Goal: Transaction & Acquisition: Purchase product/service

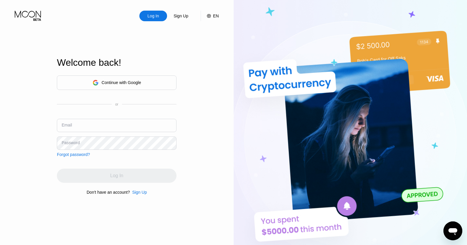
click at [189, 16] on div "Sign Up" at bounding box center [181, 16] width 16 height 6
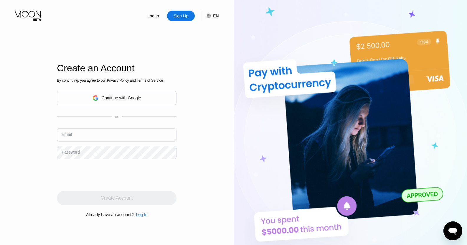
click at [109, 108] on div "By continuing, you agree to our Privacy Policy and Terms of Service Continue wi…" at bounding box center [117, 148] width 120 height 142
click at [120, 100] on div "Continue with Google" at bounding box center [121, 97] width 39 height 5
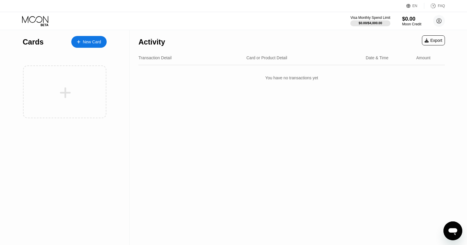
click at [90, 39] on div "New Card" at bounding box center [92, 41] width 18 height 5
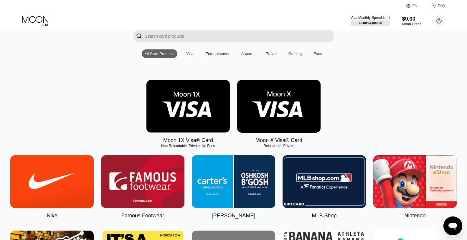
scroll to position [29, 0]
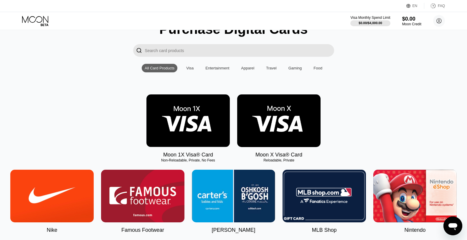
click at [297, 119] on img at bounding box center [278, 121] width 83 height 53
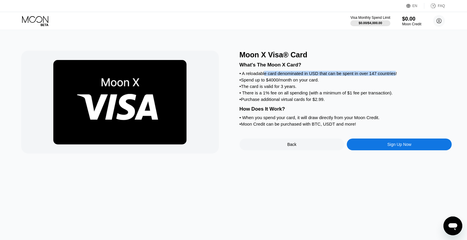
drag, startPoint x: 265, startPoint y: 75, endPoint x: 396, endPoint y: 76, distance: 131.1
click at [396, 76] on div "• A reloadable card denominated in USD that can be spent in over 147 countries!" at bounding box center [346, 73] width 212 height 5
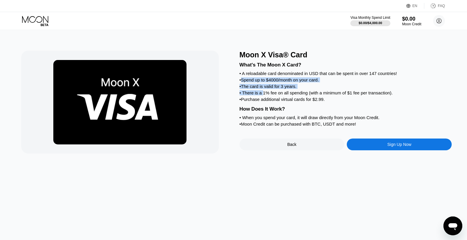
drag, startPoint x: 243, startPoint y: 84, endPoint x: 263, endPoint y: 99, distance: 25.1
click at [263, 99] on div "What's The Moon X Card? • A reloadable card denominated in USD that can be spen…" at bounding box center [346, 93] width 212 height 69
click at [281, 89] on div "• The card is valid for 3 years." at bounding box center [346, 86] width 212 height 5
drag, startPoint x: 273, startPoint y: 93, endPoint x: 299, endPoint y: 92, distance: 26.5
click at [299, 89] on div "• The card is valid for 3 years." at bounding box center [346, 86] width 212 height 5
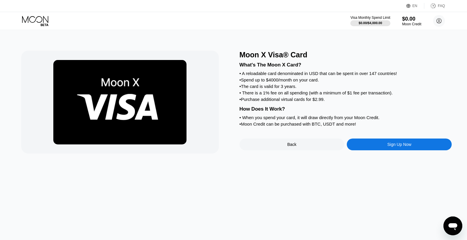
click at [262, 95] on div "• There is a 1% fee on all spending (with a minimum of $1 fee per transaction)." at bounding box center [346, 92] width 212 height 5
drag, startPoint x: 249, startPoint y: 98, endPoint x: 309, endPoint y: 97, distance: 59.8
click at [309, 95] on div "• There is a 1% fee on all spending (with a minimum of $1 fee per transaction)." at bounding box center [346, 92] width 212 height 5
drag, startPoint x: 347, startPoint y: 98, endPoint x: 360, endPoint y: 99, distance: 12.7
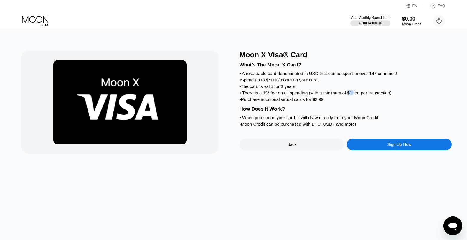
click at [353, 95] on div "• There is a 1% fee on all spending (with a minimum of $1 fee per transaction)." at bounding box center [346, 92] width 212 height 5
drag, startPoint x: 250, startPoint y: 106, endPoint x: 328, endPoint y: 102, distance: 77.3
click at [328, 102] on div "What's The Moon X Card? • A reloadable card denominated in USD that can be spen…" at bounding box center [346, 93] width 212 height 69
click at [256, 121] on div "What's The Moon X Card? • A reloadable card denominated in USD that can be spen…" at bounding box center [346, 93] width 212 height 69
click at [298, 102] on div "• Purchase additional virtual cards for $2.99." at bounding box center [346, 99] width 212 height 5
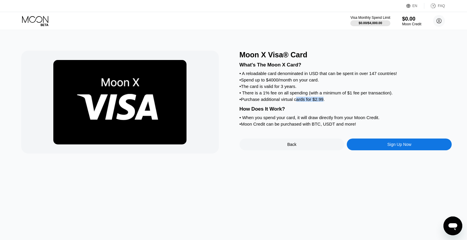
drag, startPoint x: 324, startPoint y: 104, endPoint x: 294, endPoint y: 105, distance: 29.2
click at [295, 102] on div "• Purchase additional virtual cards for $2.99." at bounding box center [346, 99] width 212 height 5
click at [284, 102] on div "• Purchase additional virtual cards for $2.99." at bounding box center [346, 99] width 212 height 5
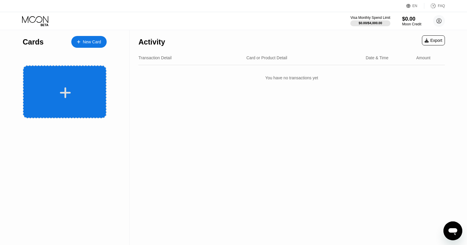
click at [35, 97] on div at bounding box center [65, 92] width 73 height 13
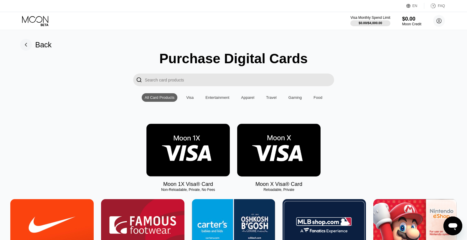
click at [195, 156] on img at bounding box center [187, 150] width 83 height 53
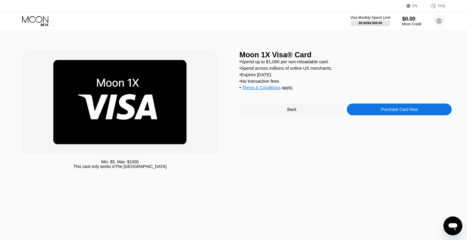
drag, startPoint x: 239, startPoint y: 79, endPoint x: 277, endPoint y: 77, distance: 38.1
click at [277, 77] on div "Min: $ 5 , Max: $ 1000 This card only works in The United States Moon 1X Visa® …" at bounding box center [233, 111] width 425 height 121
drag, startPoint x: 281, startPoint y: 78, endPoint x: 246, endPoint y: 78, distance: 35.4
click at [246, 77] on div "• Expires in 2 months." at bounding box center [346, 74] width 212 height 5
drag, startPoint x: 252, startPoint y: 67, endPoint x: 317, endPoint y: 63, distance: 64.6
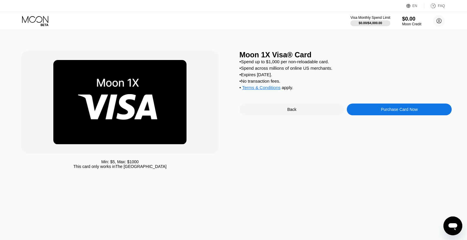
click at [307, 64] on div "• Spend up to $1,000 per non-reloadable card. • Spend across millions of online…" at bounding box center [346, 76] width 212 height 34
drag, startPoint x: 256, startPoint y: 72, endPoint x: 333, endPoint y: 72, distance: 76.9
click at [333, 71] on div "• Spend across millions of online US merchants." at bounding box center [346, 68] width 212 height 5
click at [268, 70] on div "• Spend across millions of online US merchants." at bounding box center [346, 68] width 212 height 5
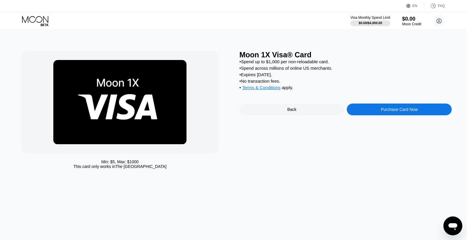
drag, startPoint x: 245, startPoint y: 64, endPoint x: 283, endPoint y: 83, distance: 42.4
click at [284, 80] on div "• Spend up to $1,000 per non-reloadable card. • Spend across millions of online…" at bounding box center [346, 76] width 212 height 34
click at [283, 84] on div "• No transaction fees." at bounding box center [346, 81] width 212 height 5
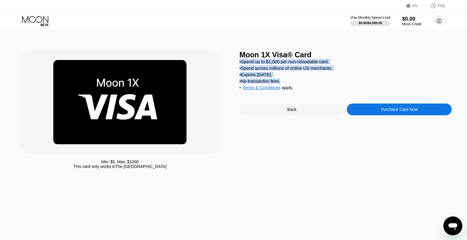
drag, startPoint x: 281, startPoint y: 87, endPoint x: 252, endPoint y: 71, distance: 33.0
click at [240, 65] on div "• Spend up to $1,000 per non-reloadable card. • Spend across millions of online…" at bounding box center [346, 76] width 212 height 34
drag, startPoint x: 276, startPoint y: 69, endPoint x: 263, endPoint y: 69, distance: 12.1
click at [275, 69] on div "• Spend across millions of online US merchants." at bounding box center [346, 68] width 212 height 5
click at [258, 69] on div "• Spend across millions of online US merchants." at bounding box center [346, 68] width 212 height 5
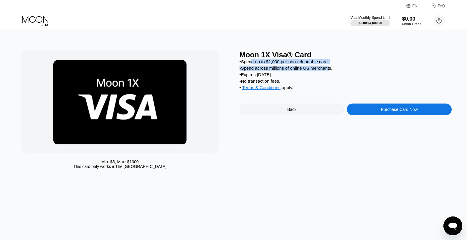
drag, startPoint x: 329, startPoint y: 70, endPoint x: 252, endPoint y: 61, distance: 78.0
click at [252, 61] on div "• Spend up to $1,000 per non-reloadable card. • Spend across millions of online…" at bounding box center [346, 76] width 212 height 34
click at [284, 77] on div "• Expires in 2 months." at bounding box center [346, 74] width 212 height 5
drag, startPoint x: 294, startPoint y: 71, endPoint x: 353, endPoint y: 73, distance: 58.7
click at [343, 69] on div "• Spend across millions of online US merchants." at bounding box center [346, 68] width 212 height 5
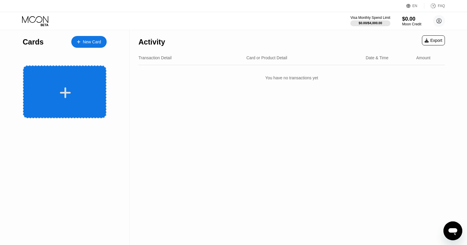
click at [76, 77] on div at bounding box center [64, 91] width 83 height 53
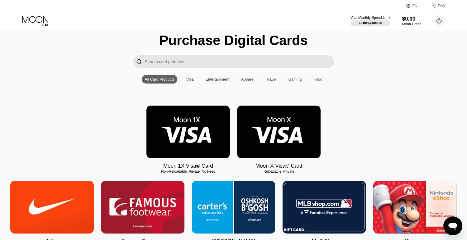
scroll to position [29, 0]
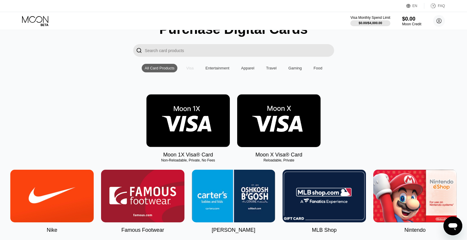
click at [189, 70] on div "Visa" at bounding box center [189, 68] width 7 height 4
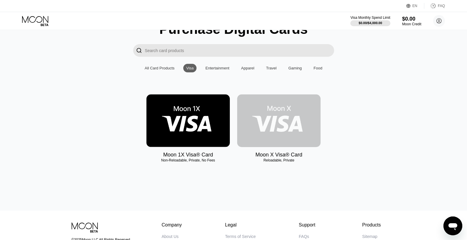
click at [313, 131] on img at bounding box center [278, 121] width 83 height 53
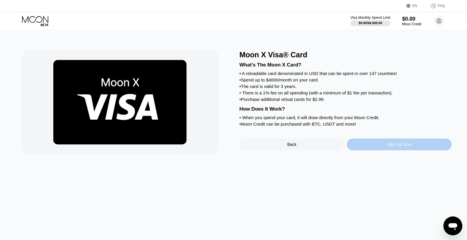
click at [387, 151] on div "Sign Up Now" at bounding box center [399, 145] width 105 height 12
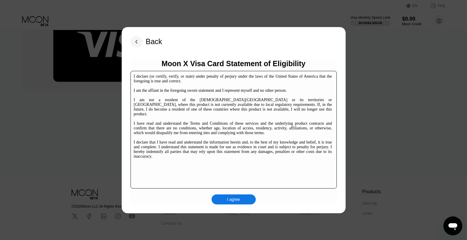
scroll to position [90, 0]
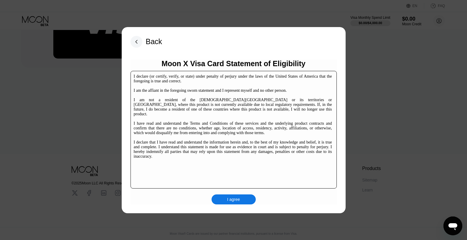
click at [239, 202] on div "I agree" at bounding box center [233, 199] width 13 height 5
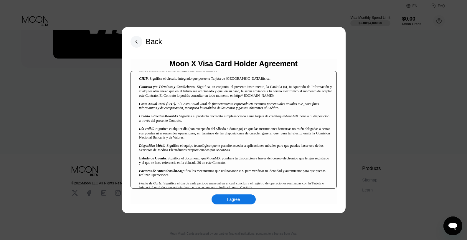
scroll to position [0, 0]
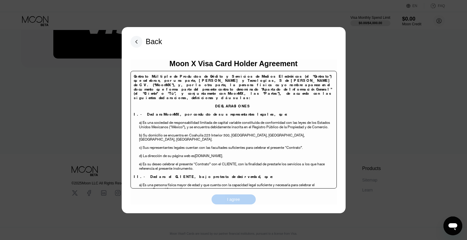
click at [241, 198] on div "I agree" at bounding box center [234, 200] width 44 height 10
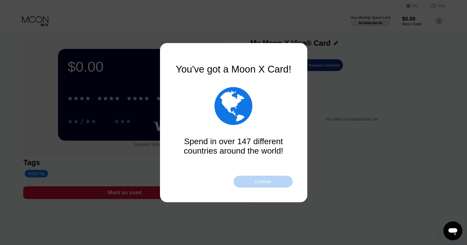
click at [261, 182] on div "Continue" at bounding box center [263, 181] width 17 height 5
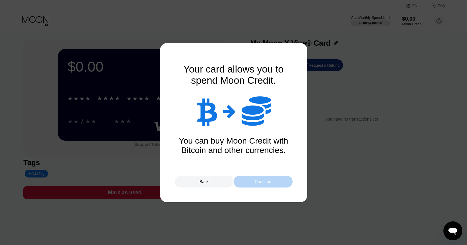
click at [261, 182] on div "Continue" at bounding box center [263, 181] width 17 height 5
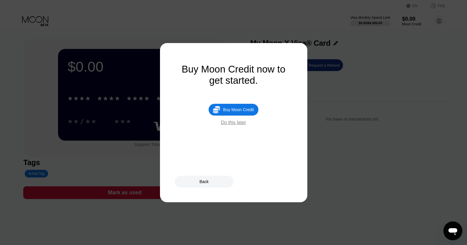
click at [233, 125] on div "Do this later" at bounding box center [233, 122] width 25 height 5
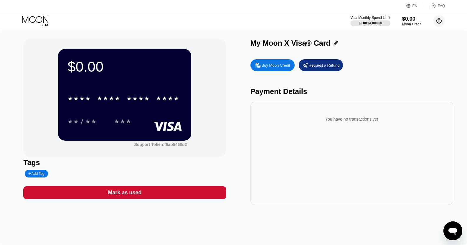
click at [438, 25] on circle at bounding box center [439, 21] width 12 height 12
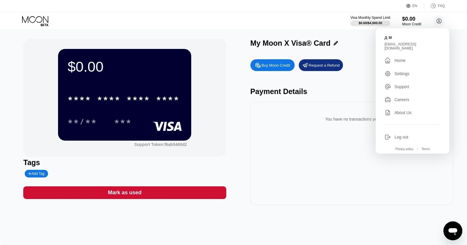
click at [229, 42] on div "$0.00 * * * * * * * * * * * * **** **/** *** Support Token: f6ab5460d2 Tags Add…" at bounding box center [233, 122] width 420 height 166
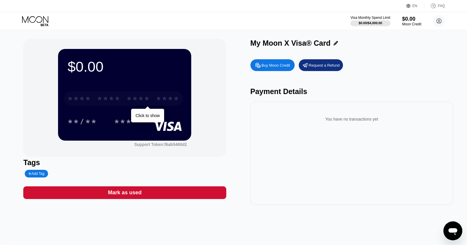
click at [114, 102] on div "* * * *" at bounding box center [109, 99] width 24 height 9
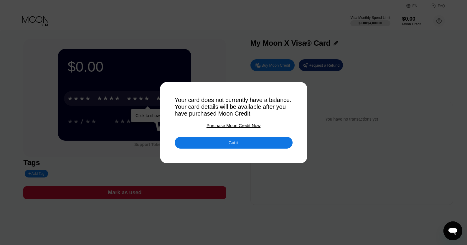
click at [237, 145] on div "Got it" at bounding box center [234, 142] width 10 height 5
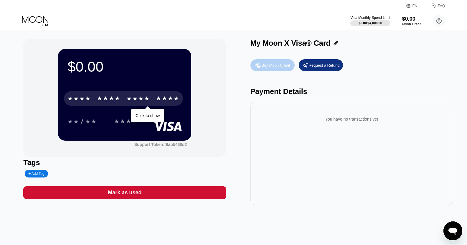
click at [280, 68] on div "Buy Moon Credit" at bounding box center [276, 65] width 29 height 5
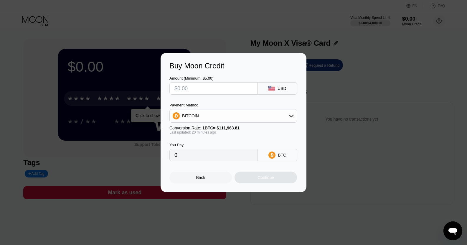
click at [324, 108] on div "Buy Moon Credit Amount (Minimum: $5.00) USD Payment Method BITCOIN Conversion R…" at bounding box center [233, 122] width 467 height 139
click at [291, 117] on icon at bounding box center [291, 116] width 4 height 2
click at [291, 117] on icon at bounding box center [291, 115] width 5 height 5
click at [334, 104] on div "Buy Moon Credit Amount (Minimum: $5.00) USD Payment Method BITCOIN Conversion R…" at bounding box center [233, 122] width 467 height 139
click at [201, 39] on div at bounding box center [235, 122] width 471 height 245
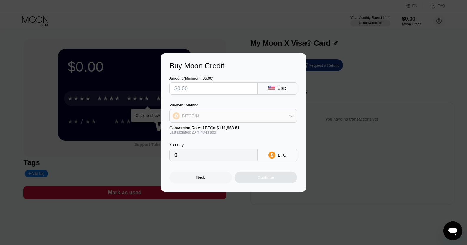
drag, startPoint x: 289, startPoint y: 114, endPoint x: 284, endPoint y: 116, distance: 5.1
click at [289, 114] on div "BITCOIN" at bounding box center [233, 116] width 127 height 12
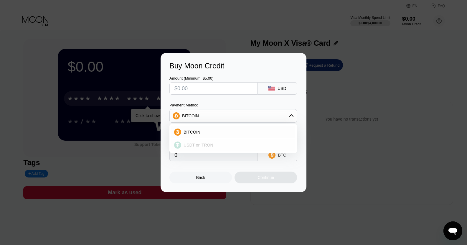
click at [230, 147] on div "USDT on TRON" at bounding box center [236, 145] width 111 height 5
type input "0.00"
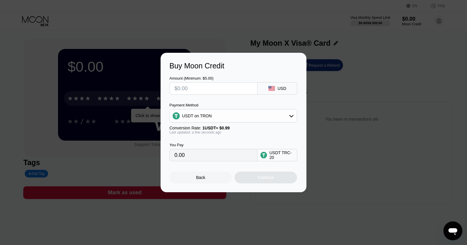
click at [214, 159] on input "0.00" at bounding box center [213, 155] width 78 height 12
click at [190, 158] on input "0.00" at bounding box center [213, 155] width 78 height 12
click at [185, 157] on input "0.00" at bounding box center [213, 155] width 78 height 12
click at [181, 157] on input "0.00" at bounding box center [213, 155] width 78 height 12
drag, startPoint x: 173, startPoint y: 156, endPoint x: 200, endPoint y: 154, distance: 27.2
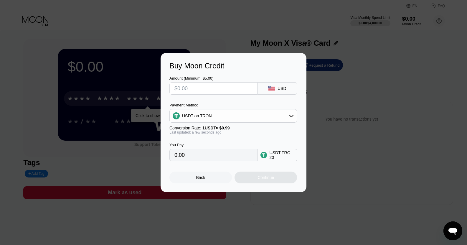
click at [197, 154] on div "0.00" at bounding box center [213, 155] width 88 height 12
click at [189, 181] on div "Back" at bounding box center [200, 177] width 62 height 12
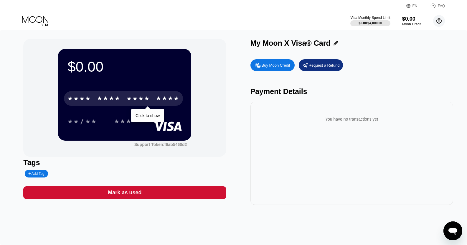
click at [438, 24] on circle at bounding box center [439, 21] width 12 height 12
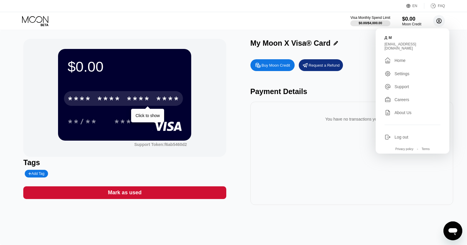
click at [438, 24] on circle at bounding box center [439, 21] width 12 height 12
click at [435, 21] on circle at bounding box center [439, 21] width 12 height 12
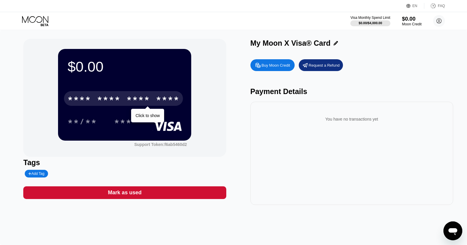
click at [408, 18] on div "$0.00" at bounding box center [412, 19] width 20 height 6
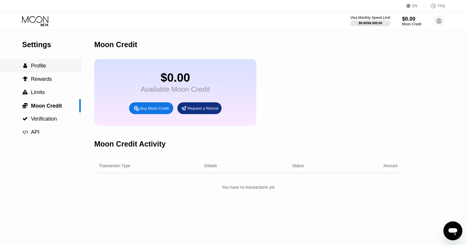
click at [35, 69] on span "Profile" at bounding box center [38, 66] width 15 height 6
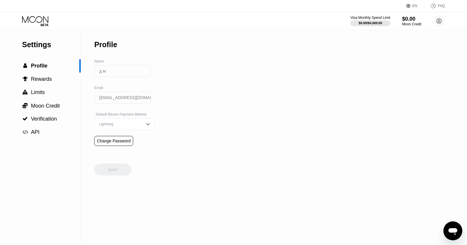
click at [145, 126] on img at bounding box center [148, 124] width 6 height 6
click at [51, 120] on span "Verification" at bounding box center [44, 119] width 26 height 6
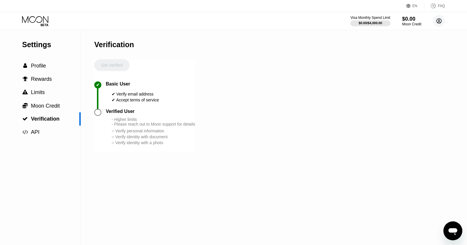
click at [441, 23] on circle at bounding box center [439, 21] width 12 height 12
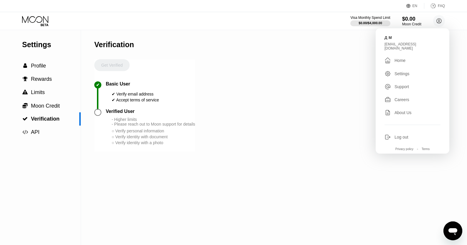
click at [397, 71] on div "Settings" at bounding box center [402, 73] width 15 height 5
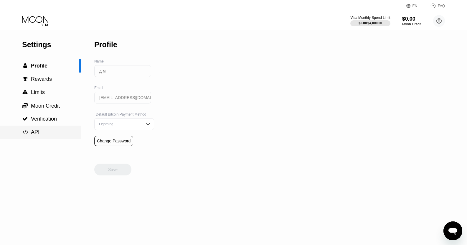
click at [34, 131] on span "API" at bounding box center [35, 132] width 9 height 6
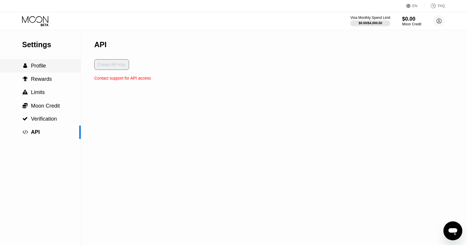
click at [42, 68] on span "Profile" at bounding box center [38, 66] width 15 height 6
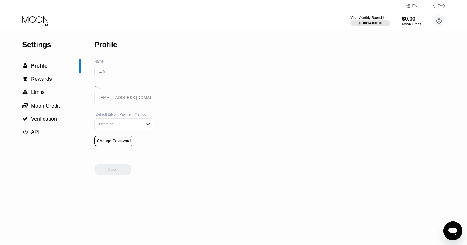
click at [415, 4] on div "EN" at bounding box center [415, 6] width 5 height 4
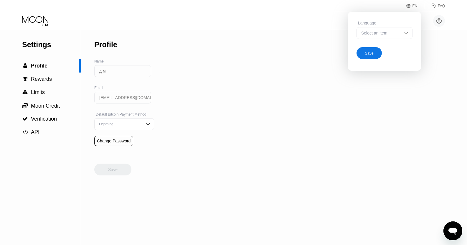
click at [405, 32] on img at bounding box center [406, 33] width 6 height 6
click at [385, 34] on div "Select an item" at bounding box center [380, 33] width 41 height 5
click at [374, 34] on div "Select an item" at bounding box center [380, 33] width 41 height 5
click at [367, 52] on div at bounding box center [384, 57] width 55 height 12
click at [407, 32] on img at bounding box center [406, 33] width 6 height 6
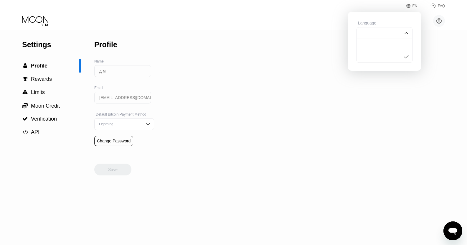
click at [406, 32] on img at bounding box center [406, 33] width 6 height 6
click at [331, 55] on div "Settings  Profile  Rewards  Limits  Moon Credit  Verification  API Profil…" at bounding box center [233, 137] width 467 height 215
click at [372, 55] on div "Save" at bounding box center [369, 53] width 9 height 5
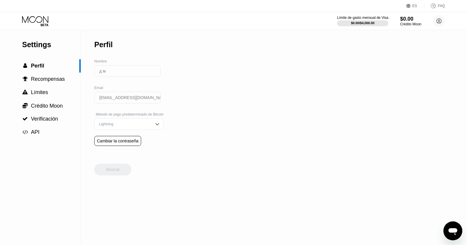
click at [415, 7] on div "ES" at bounding box center [415, 6] width 5 height 4
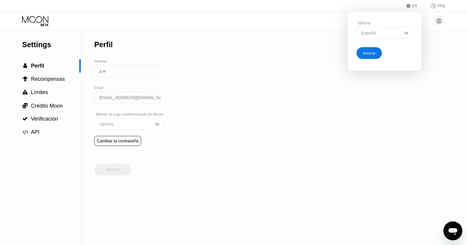
click at [407, 32] on img at bounding box center [406, 33] width 6 height 6
click at [369, 46] on div "Inglés" at bounding box center [385, 44] width 50 height 5
click at [380, 52] on div "Ahorrar" at bounding box center [369, 53] width 25 height 12
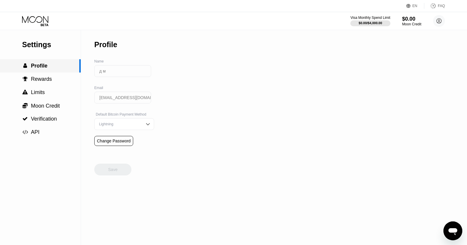
click at [42, 66] on span "Profile" at bounding box center [39, 66] width 17 height 6
click at [380, 22] on div "$0.00 / $4,000.00" at bounding box center [370, 23] width 24 height 4
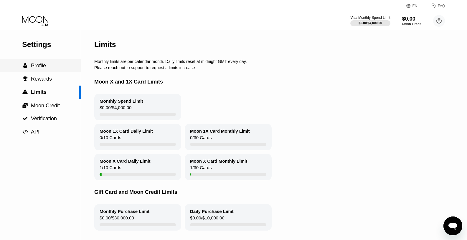
click at [40, 68] on span "Profile" at bounding box center [38, 66] width 15 height 6
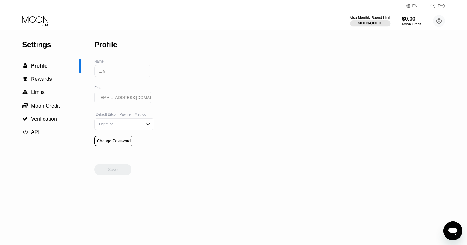
click at [372, 16] on div "Visa Monthly Spend Limit" at bounding box center [370, 18] width 41 height 4
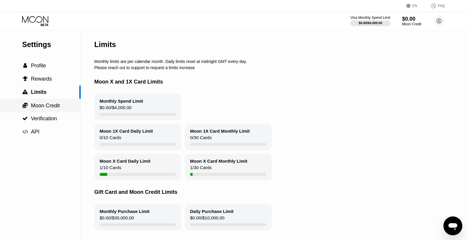
click at [52, 107] on span "Moon Credit" at bounding box center [45, 106] width 29 height 6
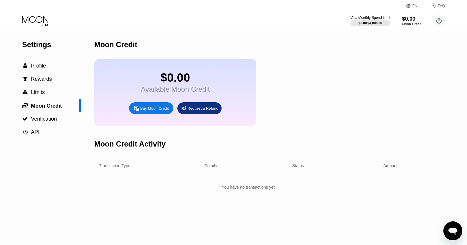
click at [156, 111] on div "Buy Moon Credit" at bounding box center [154, 108] width 29 height 5
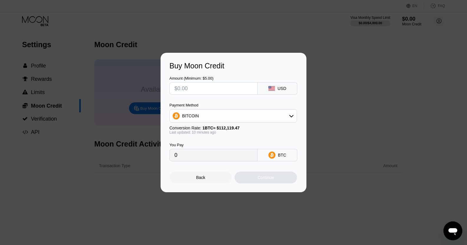
click at [199, 88] on input "text" at bounding box center [213, 89] width 78 height 12
type input "$2"
type input "0.00001781"
type input "$20"
type input "0.00017810"
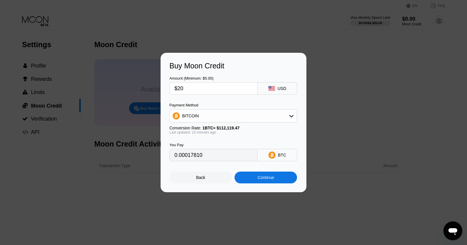
type input "$20"
click at [293, 118] on icon at bounding box center [291, 115] width 5 height 5
click at [204, 143] on span "USDT on TRON" at bounding box center [199, 145] width 30 height 5
type input "20.20"
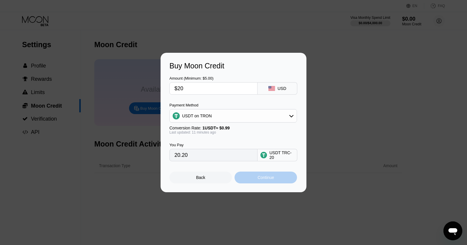
click at [255, 181] on div "Continue" at bounding box center [266, 177] width 62 height 12
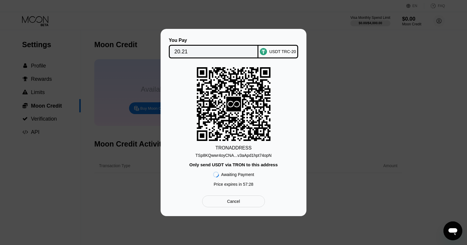
click at [242, 205] on div "Cancel" at bounding box center [233, 201] width 63 height 12
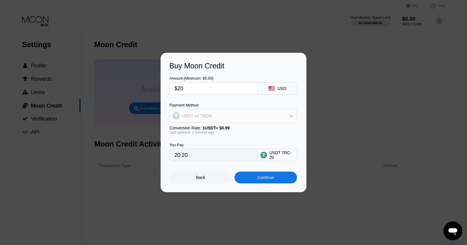
click at [293, 118] on icon at bounding box center [291, 115] width 5 height 5
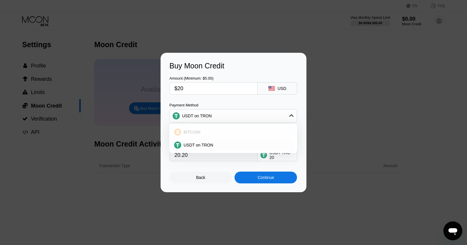
click at [203, 130] on div "BITCOIN" at bounding box center [236, 132] width 111 height 5
type input "0.00017810"
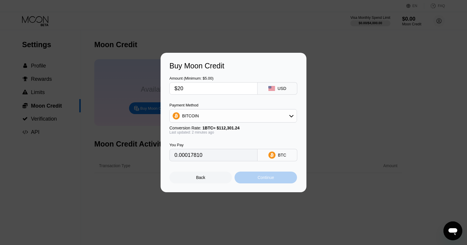
click at [265, 179] on div "Continue" at bounding box center [266, 177] width 17 height 5
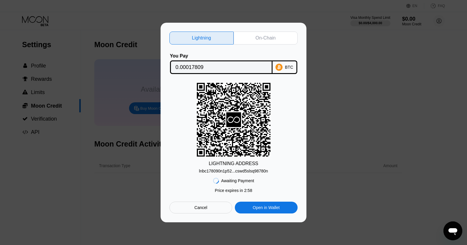
click at [262, 208] on div "Open in Wallet" at bounding box center [266, 207] width 27 height 5
click at [211, 202] on div "Awaiting Payment Price expires in 2 : 24 Cancel Open in [GEOGRAPHIC_DATA]" at bounding box center [233, 193] width 128 height 40
click at [206, 208] on div "Cancel" at bounding box center [200, 207] width 13 height 5
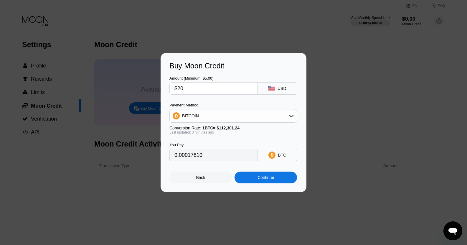
click at [207, 179] on div "Back" at bounding box center [200, 177] width 62 height 12
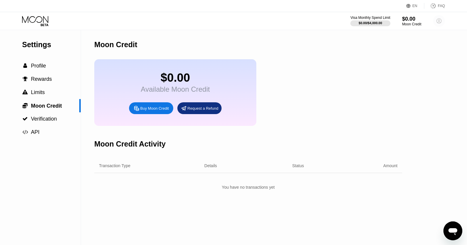
click at [440, 23] on icon at bounding box center [439, 21] width 5 height 5
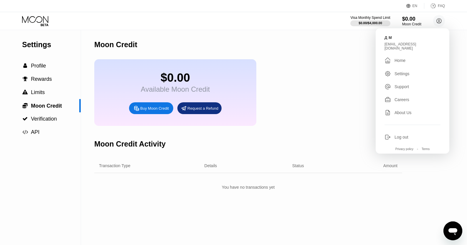
click at [397, 72] on div "Settings" at bounding box center [402, 73] width 15 height 5
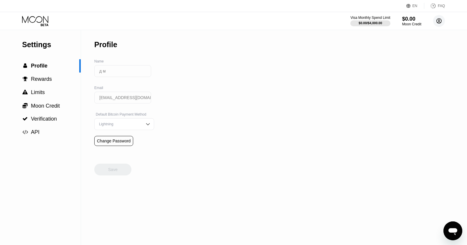
click at [439, 21] on icon at bounding box center [439, 20] width 3 height 3
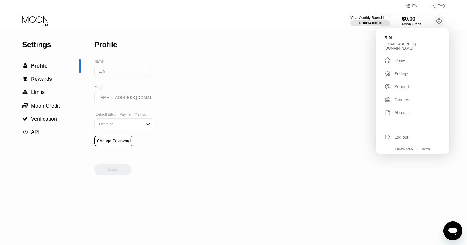
click at [326, 95] on div "Settings  Profile  Rewards  Limits  Moon Credit  Verification  API Profil…" at bounding box center [233, 137] width 467 height 215
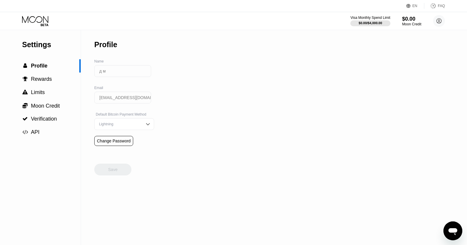
click at [145, 127] on img at bounding box center [148, 124] width 6 height 6
click at [112, 150] on div "On-Chain" at bounding box center [124, 148] width 53 height 4
